Goal: Check status: Check status

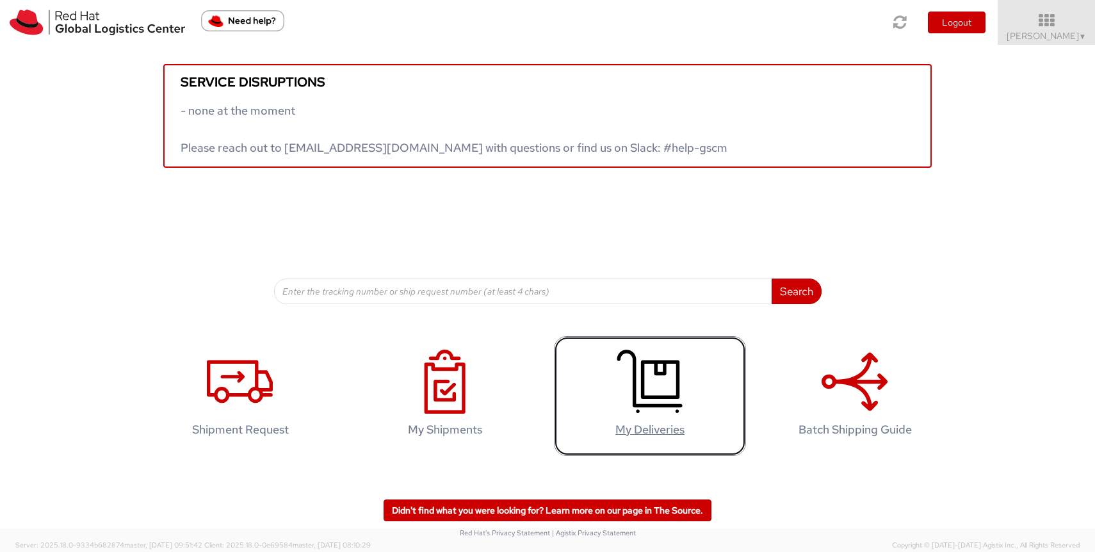
click at [681, 367] on icon at bounding box center [650, 382] width 66 height 64
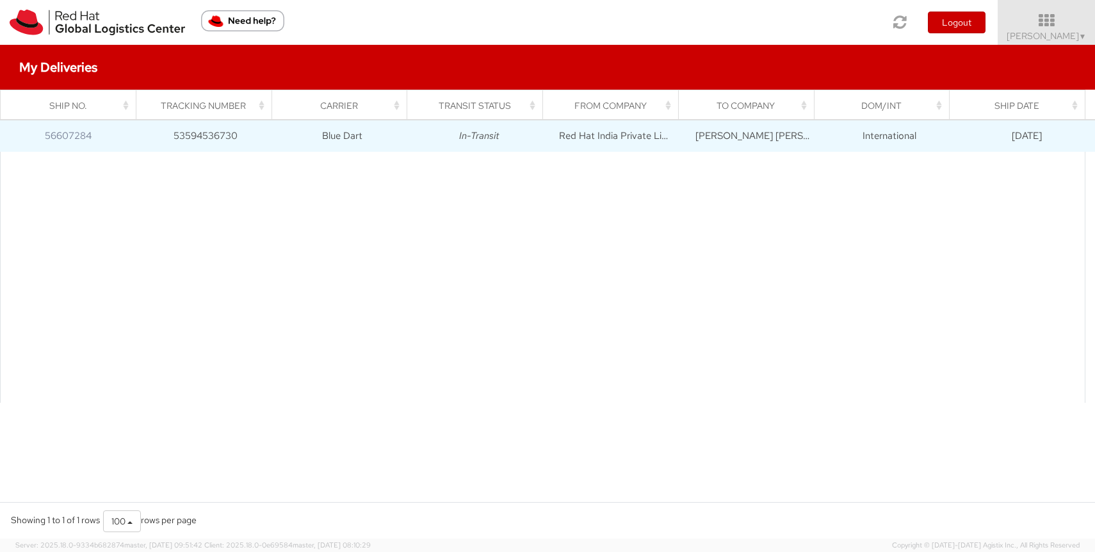
click at [486, 143] on td "In-Transit" at bounding box center [479, 136] width 137 height 32
click at [84, 137] on link "56607284" at bounding box center [68, 135] width 47 height 13
